Goal: Information Seeking & Learning: Find contact information

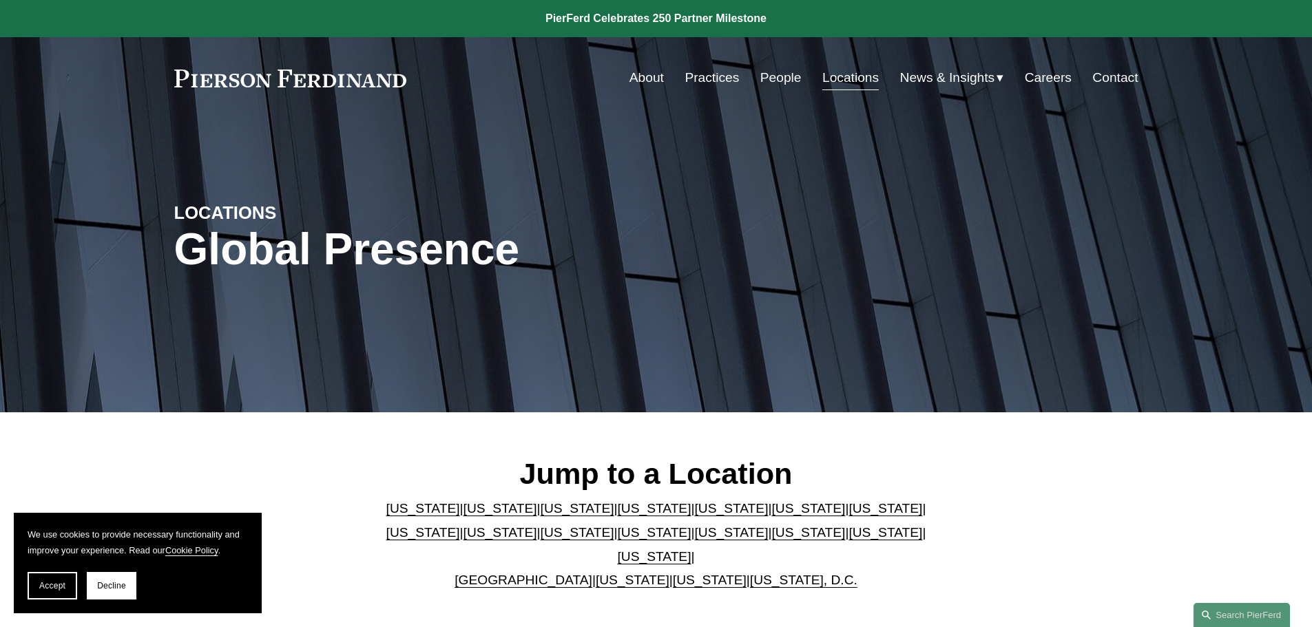
click at [694, 515] on link "[US_STATE]" at bounding box center [731, 508] width 74 height 14
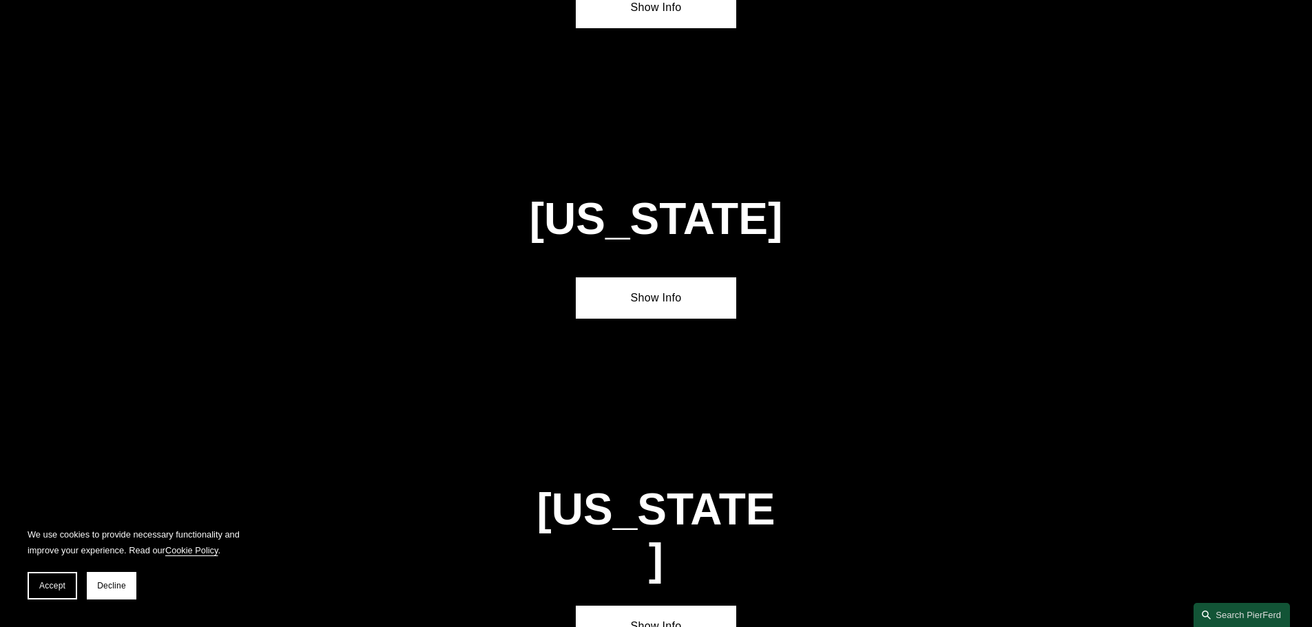
scroll to position [1786, 0]
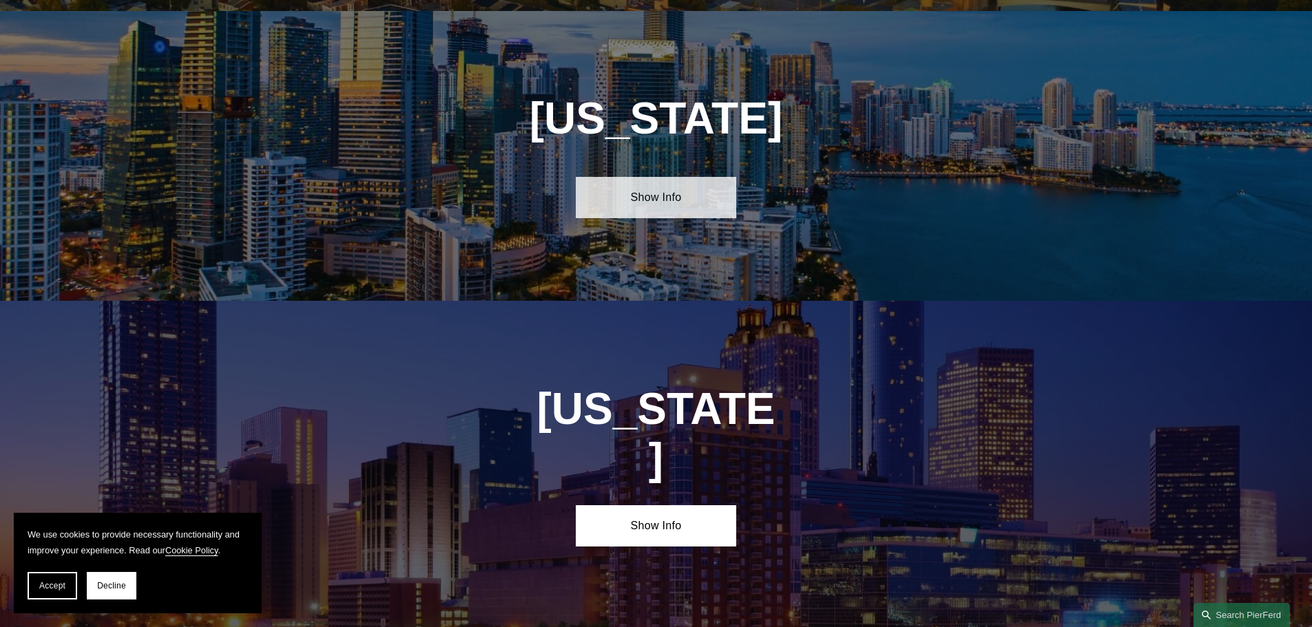
click at [634, 187] on link "Show Info" at bounding box center [656, 197] width 160 height 41
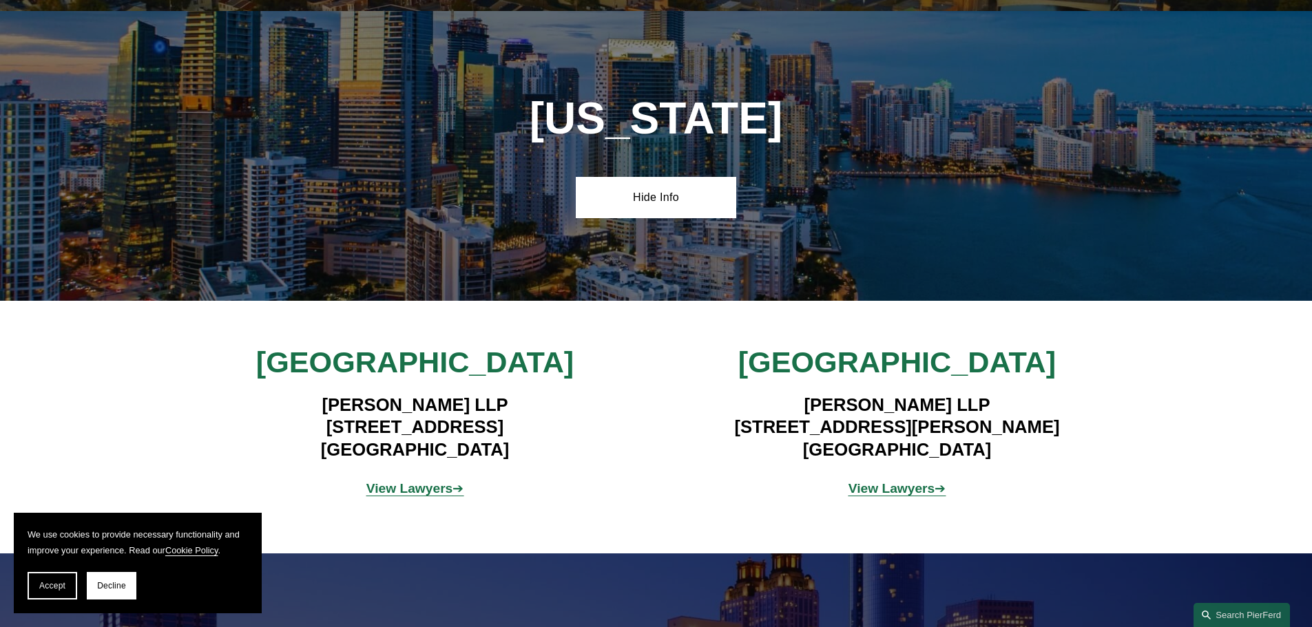
drag, startPoint x: 760, startPoint y: 418, endPoint x: 1065, endPoint y: 423, distance: 305.1
click at [1065, 423] on h4 "[PERSON_NAME] LLP [STREET_ADDRESS][PERSON_NAME]" at bounding box center [896, 427] width 401 height 67
copy h4 "[STREET_ADDRESS][PERSON_NAME]"
drag, startPoint x: 287, startPoint y: 416, endPoint x: 517, endPoint y: 447, distance: 232.1
click at [479, 438] on h4 "[PERSON_NAME] LLP [STREET_ADDRESS]" at bounding box center [414, 427] width 401 height 67
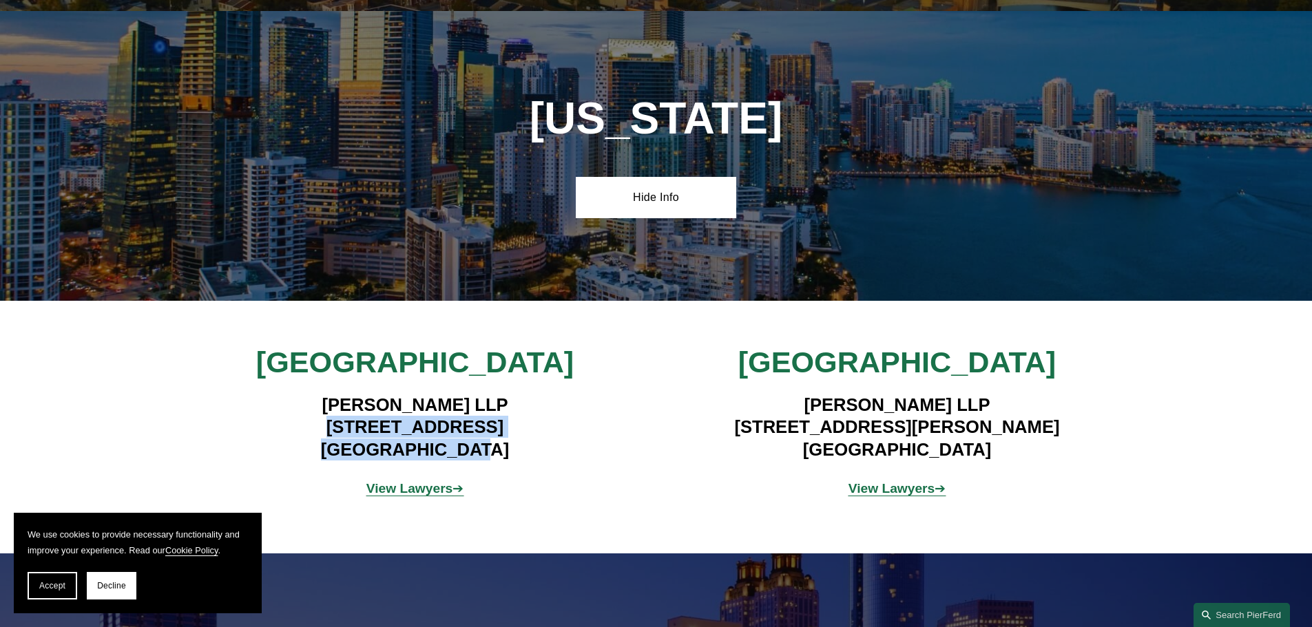
copy h4 "[STREET_ADDRESS]"
